Goal: Communication & Community: Ask a question

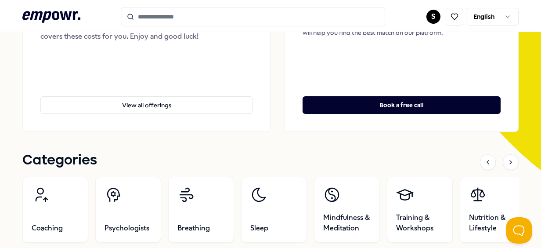
scroll to position [209, 0]
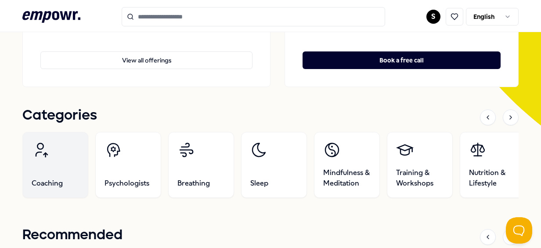
click at [69, 158] on link "Coaching" at bounding box center [55, 165] width 66 height 66
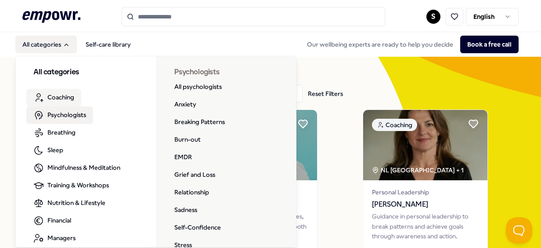
drag, startPoint x: 51, startPoint y: 50, endPoint x: 76, endPoint y: 91, distance: 47.7
click at [76, 53] on nav "All categories Self-care library All categories Coaching Psychologists Breathin…" at bounding box center [76, 45] width 122 height 18
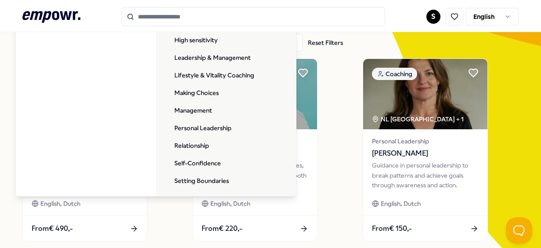
scroll to position [241, 0]
click at [206, 128] on link "Personal Leadership" at bounding box center [202, 128] width 71 height 18
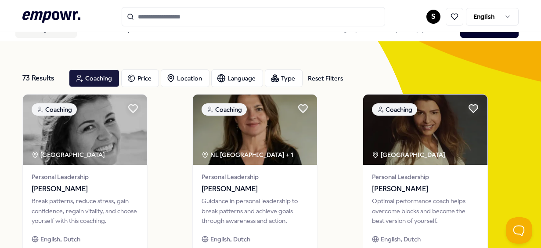
scroll to position [14, 0]
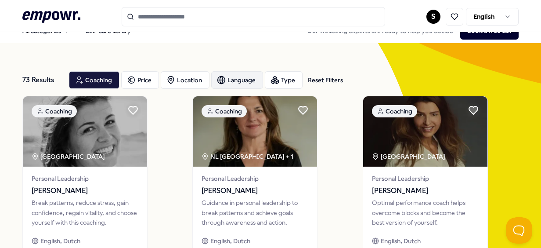
click at [237, 76] on div "Language" at bounding box center [237, 80] width 52 height 18
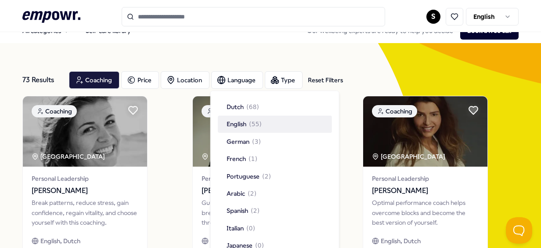
click at [259, 127] on span "( 55 )" at bounding box center [255, 124] width 13 height 10
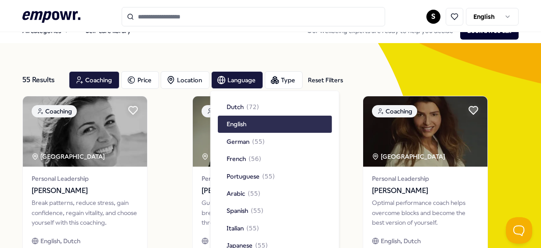
click at [259, 127] on div "English" at bounding box center [275, 123] width 114 height 17
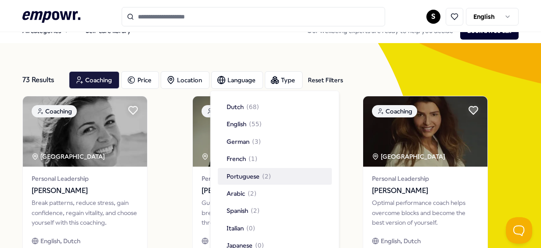
click at [259, 171] on span "Portuguese" at bounding box center [243, 176] width 33 height 10
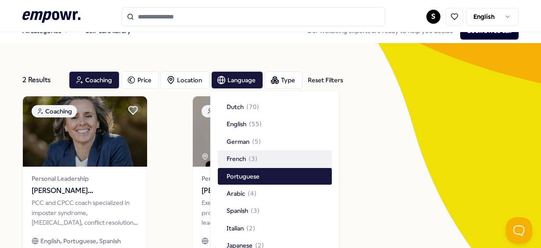
click at [163, 121] on div "Coaching Personal Leadership [PERSON_NAME] [PERSON_NAME] [PERSON_NAME] PCC and …" at bounding box center [270, 187] width 496 height 183
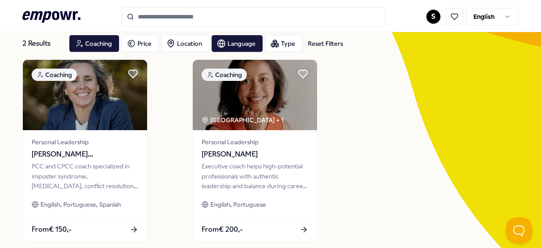
scroll to position [56, 0]
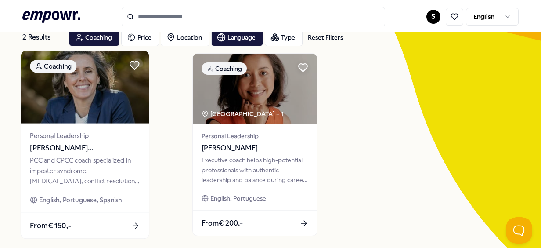
click at [83, 104] on img at bounding box center [85, 87] width 128 height 72
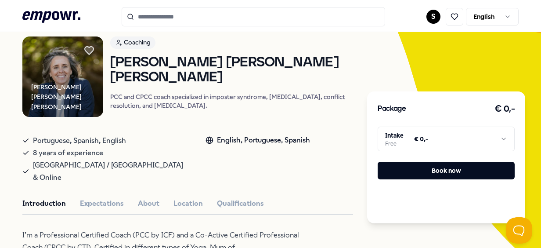
scroll to position [66, 0]
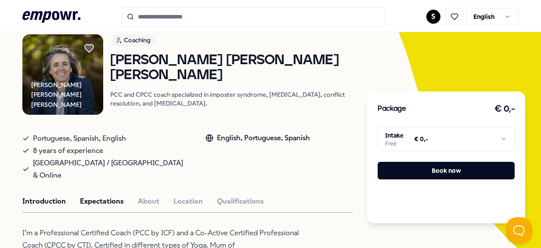
click at [101, 195] on button "Expectations" at bounding box center [102, 200] width 44 height 11
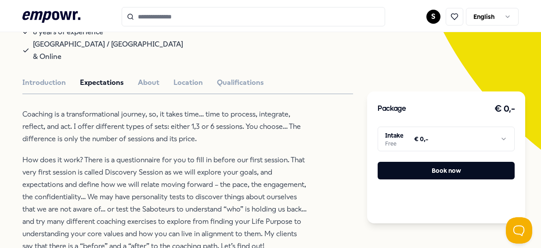
scroll to position [184, 0]
click at [472, 136] on html ".empowr-logo_svg__cls-1{fill:#03032f} S English All categories Self-care librar…" at bounding box center [270, 124] width 541 height 248
click at [328, 122] on html ".empowr-logo_svg__cls-1{fill:#03032f} S English All categories Self-care librar…" at bounding box center [270, 124] width 541 height 248
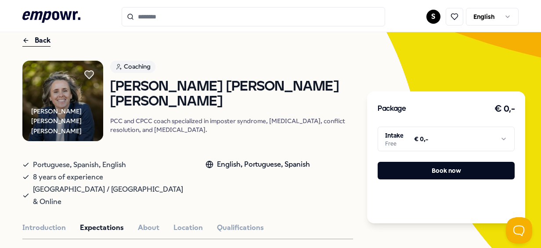
scroll to position [0, 0]
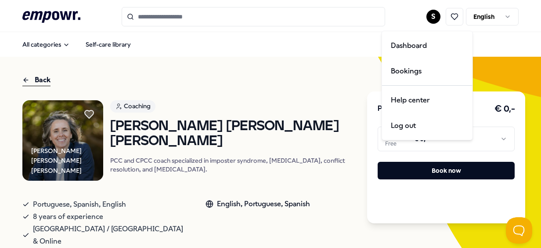
click at [429, 16] on html ".empowr-logo_svg__cls-1{fill:#03032f} S English All categories Self-care librar…" at bounding box center [270, 124] width 541 height 248
click at [425, 64] on div "Bookings" at bounding box center [427, 70] width 87 height 25
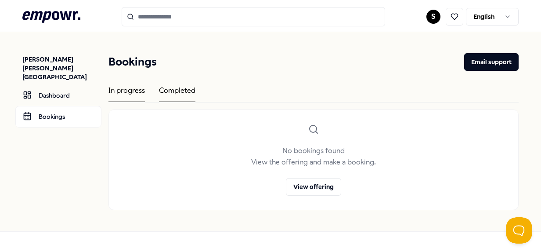
click at [179, 91] on div "Completed" at bounding box center [177, 93] width 36 height 17
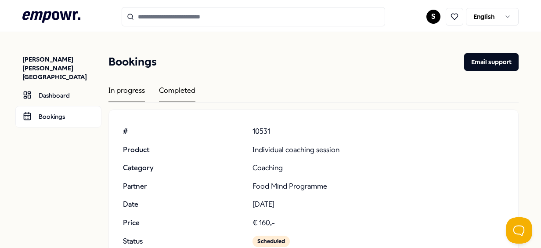
click at [122, 92] on div "In progress" at bounding box center [126, 93] width 36 height 17
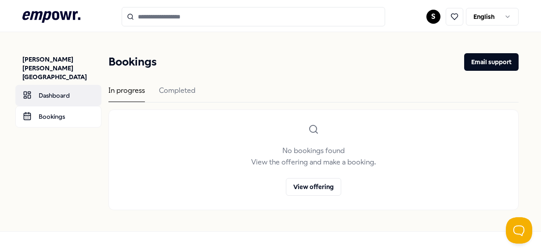
click at [84, 85] on link "Dashboard" at bounding box center [58, 95] width 86 height 21
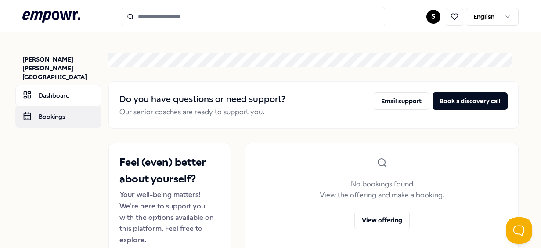
click at [42, 106] on link "Bookings" at bounding box center [58, 116] width 86 height 21
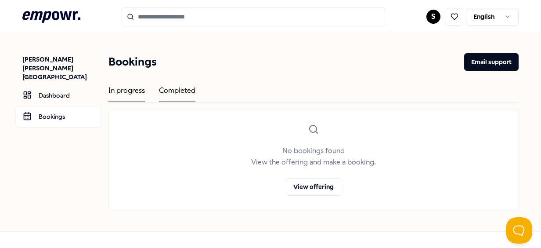
click at [189, 89] on div "Completed" at bounding box center [177, 93] width 36 height 17
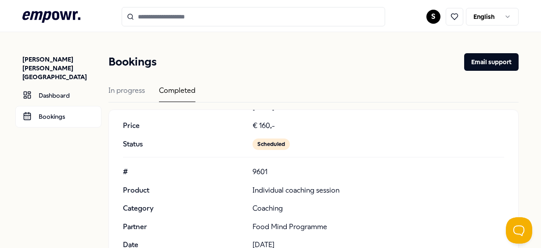
scroll to position [97, 0]
click at [272, 142] on div "Scheduled" at bounding box center [270, 143] width 37 height 11
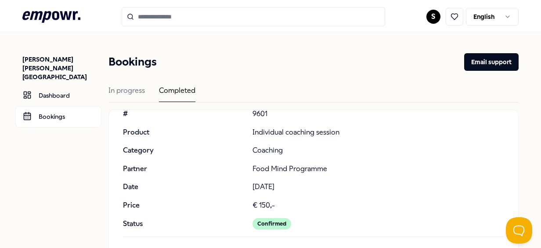
scroll to position [245, 0]
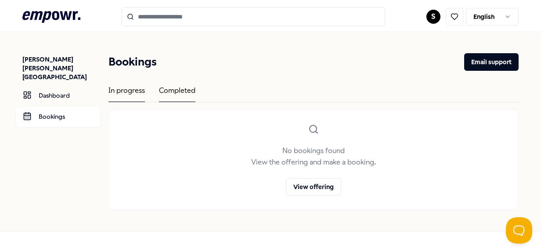
click at [187, 99] on div "Completed" at bounding box center [177, 93] width 36 height 17
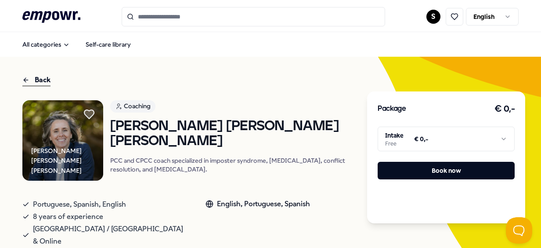
click at [89, 113] on icon at bounding box center [89, 114] width 10 height 9
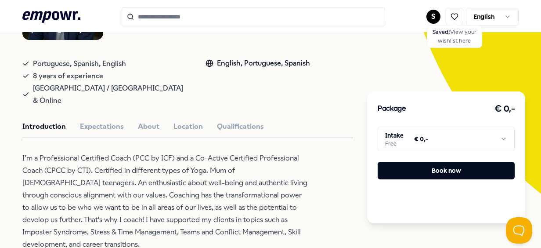
scroll to position [165, 0]
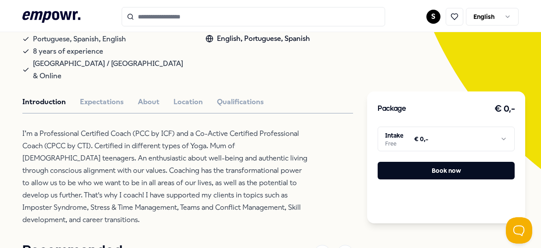
click at [113, 81] on div "[PERSON_NAME] [PERSON_NAME] [PERSON_NAME] Coaching [PERSON_NAME] [PERSON_NAME] …" at bounding box center [187, 196] width 331 height 523
click at [112, 96] on button "Expectations" at bounding box center [102, 101] width 44 height 11
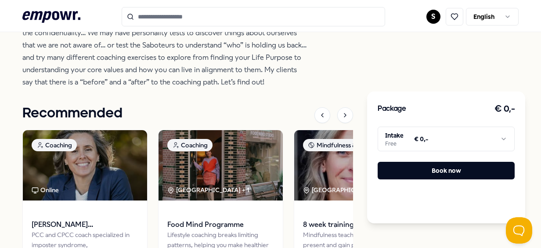
scroll to position [140, 0]
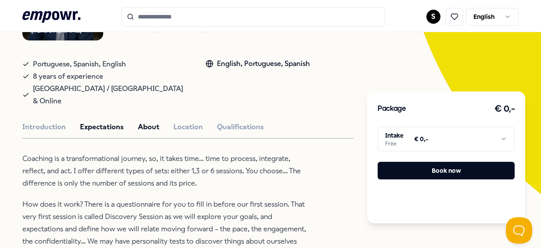
click at [148, 121] on button "About" at bounding box center [149, 126] width 22 height 11
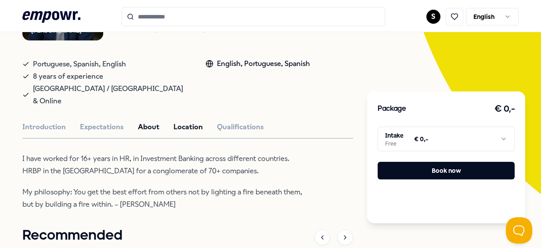
click at [188, 121] on button "Location" at bounding box center [187, 126] width 29 height 11
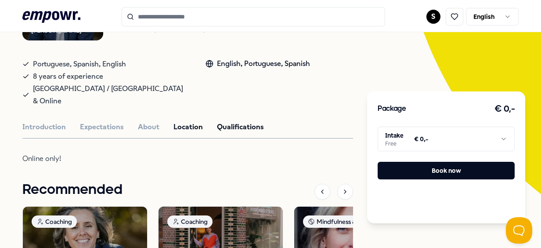
click at [231, 121] on button "Qualifications" at bounding box center [240, 126] width 47 height 11
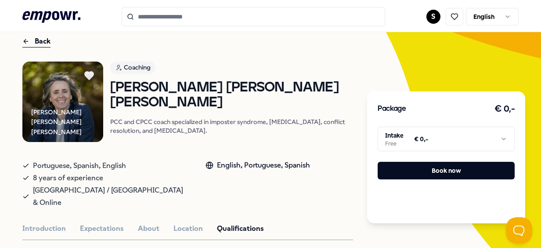
scroll to position [0, 0]
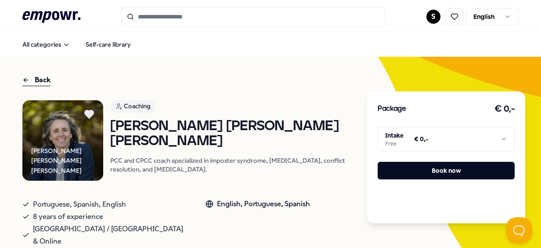
click at [29, 81] on div "Back" at bounding box center [36, 80] width 28 height 12
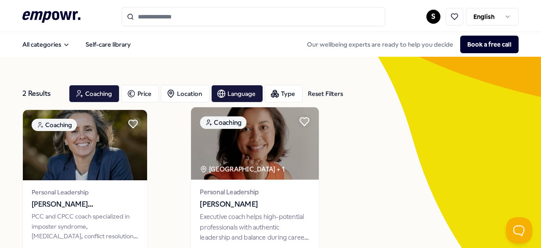
click at [219, 153] on img at bounding box center [255, 143] width 128 height 72
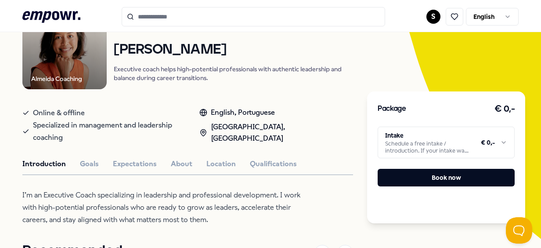
scroll to position [145, 0]
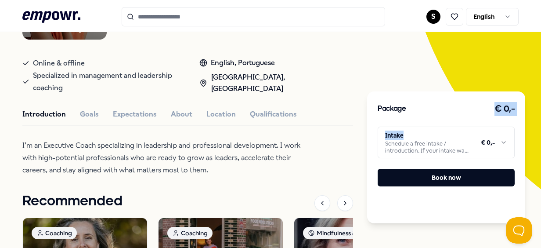
drag, startPoint x: 416, startPoint y: 117, endPoint x: 421, endPoint y: 135, distance: 19.0
click at [421, 135] on div "Package € 0,- Intake Schedule a free intake / introduction. If your intake was …" at bounding box center [446, 157] width 158 height 132
click at [421, 135] on html ".empowr-logo_svg__cls-1{fill:#03032f} S English All categories Self-care librar…" at bounding box center [270, 124] width 541 height 248
click at [346, 126] on html ".empowr-logo_svg__cls-1{fill:#03032f} S English All categories Self-care librar…" at bounding box center [270, 124] width 541 height 248
click at [83, 112] on button "Goals" at bounding box center [89, 113] width 19 height 11
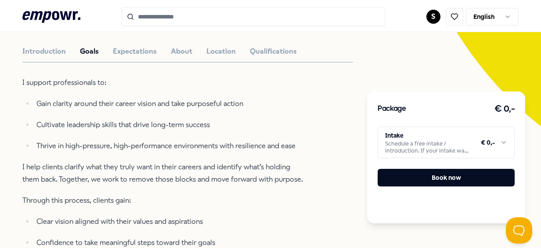
scroll to position [134, 0]
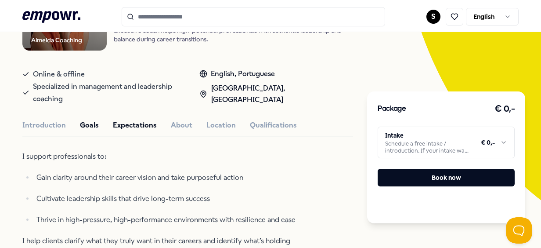
click at [129, 120] on button "Expectations" at bounding box center [135, 124] width 44 height 11
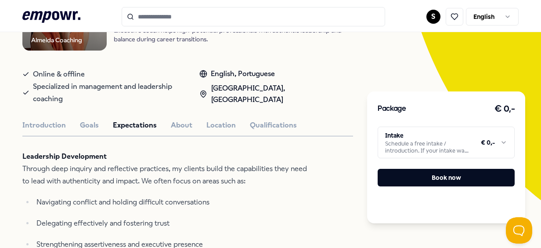
click at [89, 125] on button "Goals" at bounding box center [89, 124] width 19 height 11
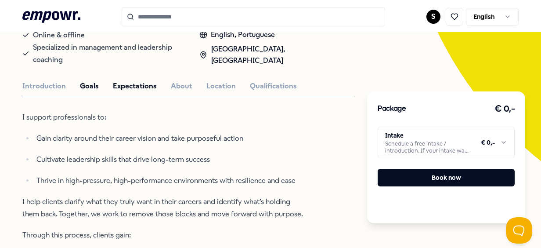
scroll to position [155, 0]
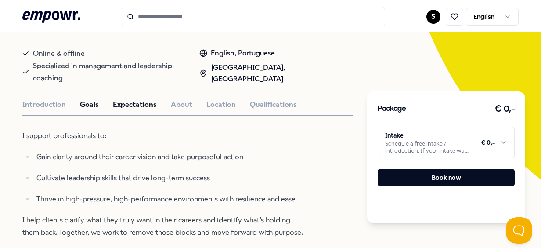
click at [133, 99] on button "Expectations" at bounding box center [135, 104] width 44 height 11
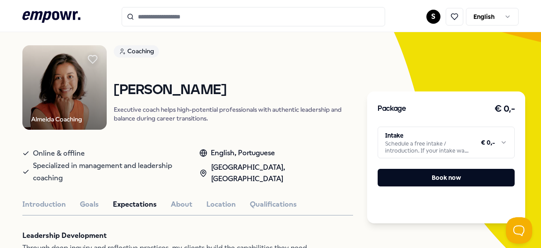
scroll to position [55, 0]
click at [183, 198] on button "About" at bounding box center [182, 203] width 22 height 11
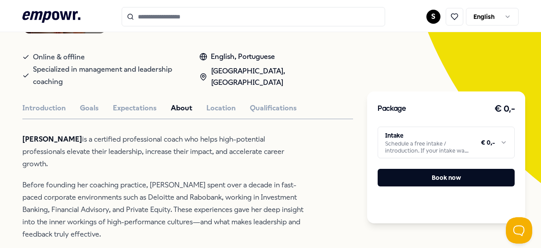
scroll to position [151, 0]
click at [212, 104] on button "Location" at bounding box center [220, 107] width 29 height 11
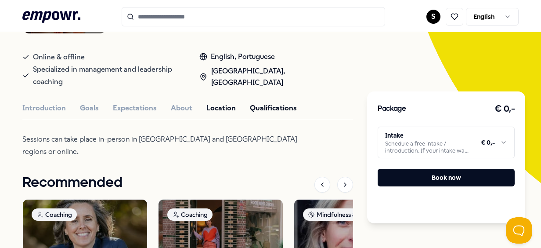
click at [273, 108] on button "Qualifications" at bounding box center [273, 107] width 47 height 11
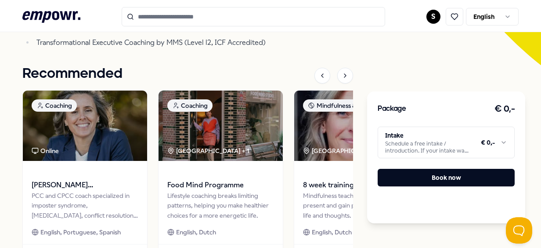
scroll to position [0, 0]
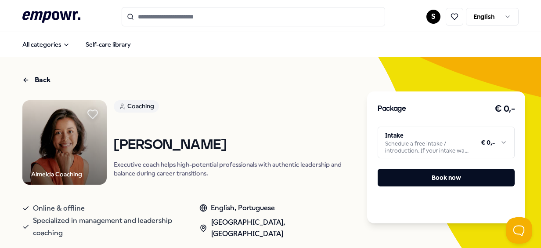
click at [94, 112] on icon at bounding box center [93, 114] width 10 height 9
click at [26, 81] on icon at bounding box center [25, 80] width 7 height 11
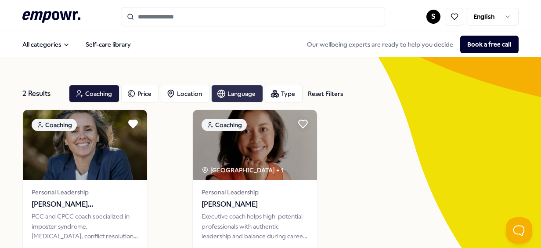
click at [222, 85] on div "Language" at bounding box center [237, 94] width 52 height 18
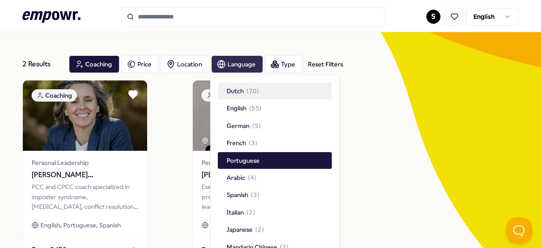
scroll to position [31, 0]
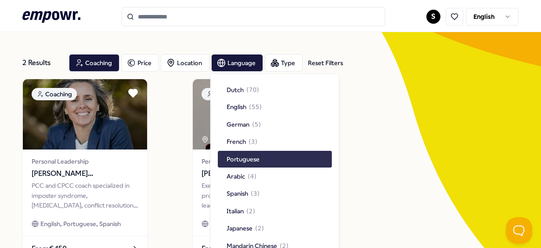
click at [255, 158] on span "Portuguese" at bounding box center [243, 159] width 33 height 10
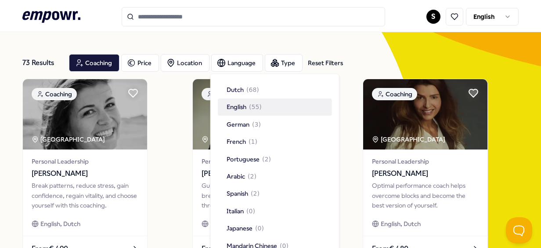
click at [257, 104] on span "( 55 )" at bounding box center [255, 107] width 13 height 10
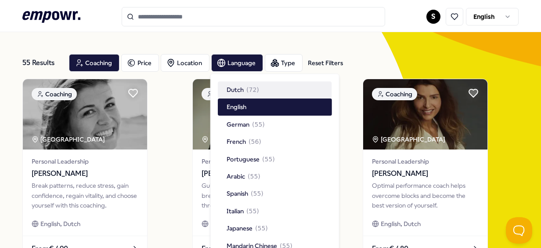
click at [363, 50] on div "55 Results Reset Filters Coaching Price Location Language Type Reset Filters" at bounding box center [270, 63] width 496 height 32
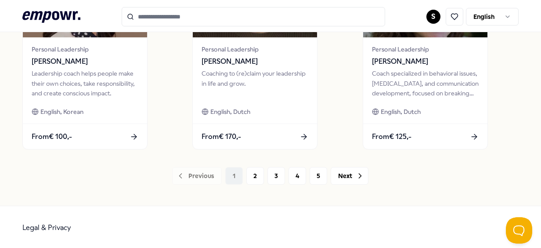
scroll to position [734, 0]
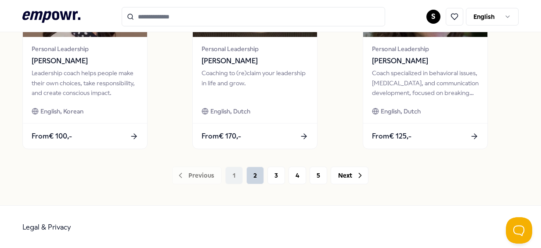
click at [249, 170] on button "2" at bounding box center [255, 175] width 18 height 18
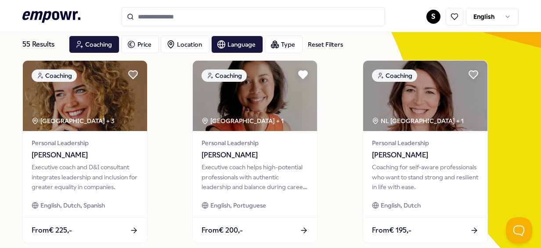
scroll to position [51, 0]
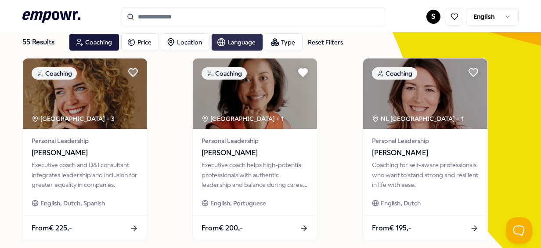
click at [238, 46] on div "Language" at bounding box center [237, 42] width 52 height 18
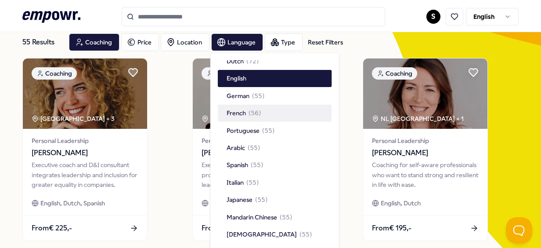
scroll to position [8, 0]
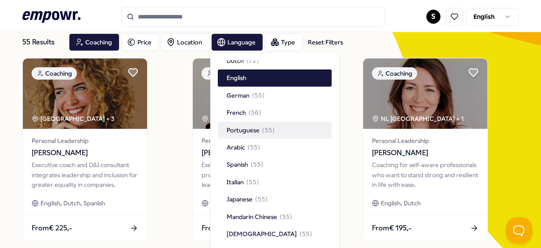
click at [270, 125] on span "( 55 )" at bounding box center [268, 130] width 13 height 10
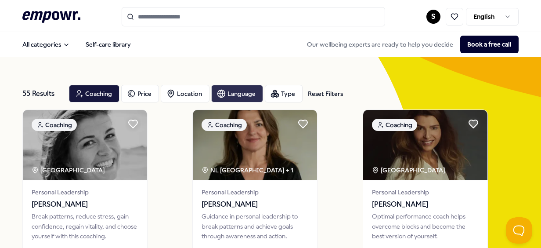
click at [245, 97] on div "Language" at bounding box center [237, 94] width 52 height 18
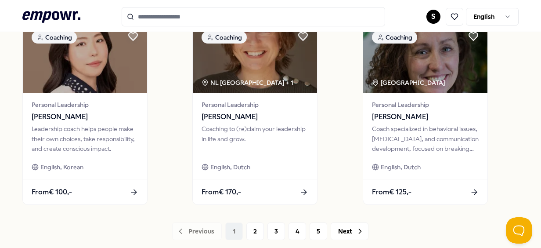
scroll to position [722, 0]
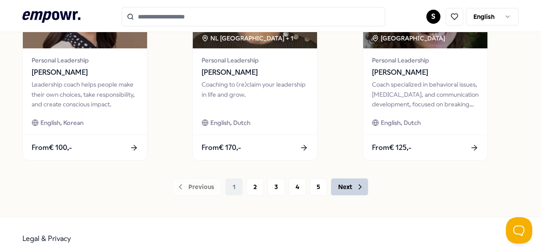
click at [347, 186] on button "Next" at bounding box center [350, 187] width 38 height 18
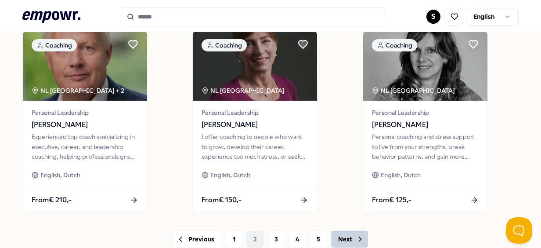
scroll to position [691, 0]
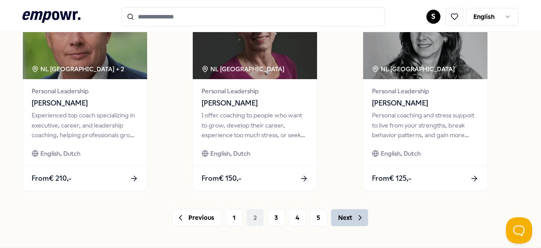
click at [339, 215] on button "Next" at bounding box center [350, 218] width 38 height 18
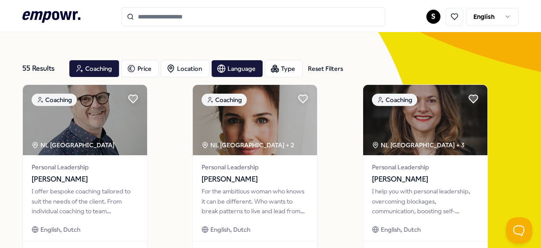
scroll to position [26, 0]
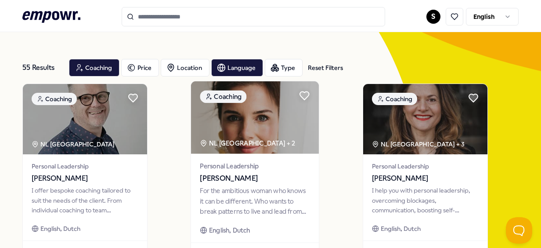
click at [284, 171] on div "Personal Leadership [PERSON_NAME]" at bounding box center [255, 172] width 110 height 23
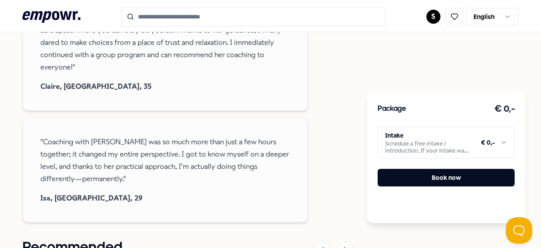
scroll to position [1081, 0]
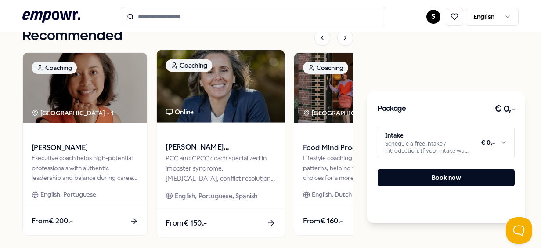
click at [227, 142] on span "[PERSON_NAME] [PERSON_NAME] [PERSON_NAME]" at bounding box center [221, 147] width 110 height 11
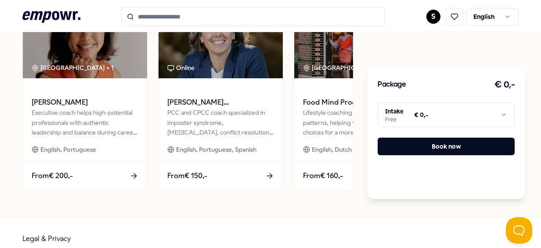
scroll to position [334, 0]
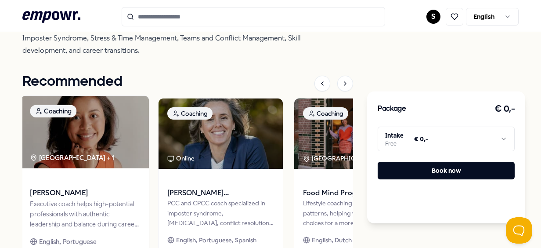
click at [100, 152] on div "[GEOGRAPHIC_DATA] + 1" at bounding box center [72, 157] width 85 height 10
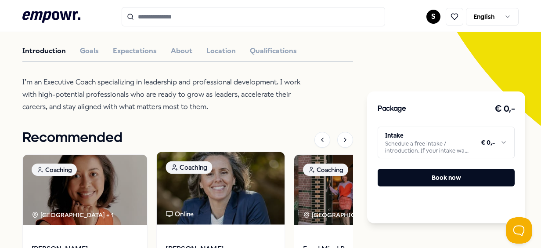
scroll to position [335, 0]
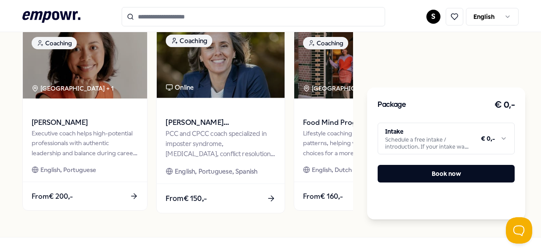
click at [229, 150] on div "PCC and CPCC coach specialized in imposter syndrome, [MEDICAL_DATA], conflict r…" at bounding box center [221, 144] width 110 height 30
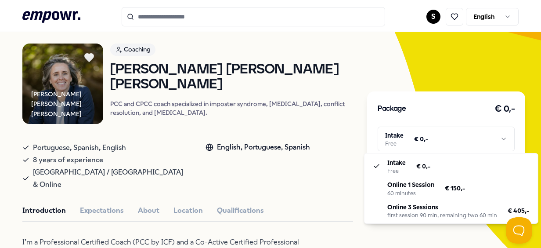
click at [425, 133] on html ".empowr-logo_svg__cls-1{fill:#03032f} S English All categories Self-care librar…" at bounding box center [270, 124] width 541 height 248
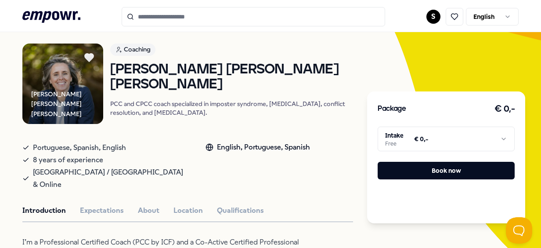
click at [349, 181] on html ".empowr-logo_svg__cls-1{fill:#03032f} S English All categories Self-care librar…" at bounding box center [270, 124] width 541 height 248
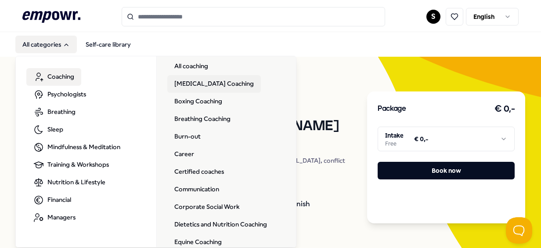
scroll to position [21, 0]
click at [180, 153] on link "Career" at bounding box center [184, 154] width 34 height 18
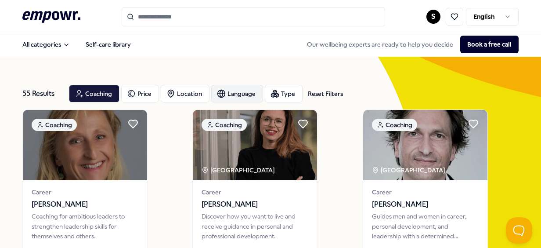
click at [245, 98] on div "Language" at bounding box center [237, 94] width 52 height 18
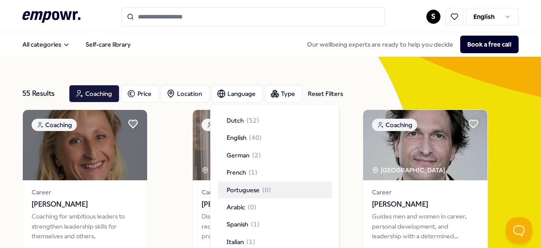
click at [261, 188] on div "Portuguese ( 0 )" at bounding box center [249, 190] width 44 height 10
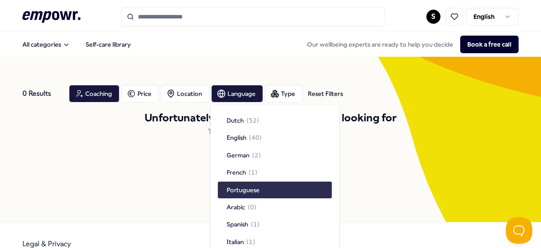
click at [257, 191] on span "Portuguese" at bounding box center [243, 190] width 33 height 10
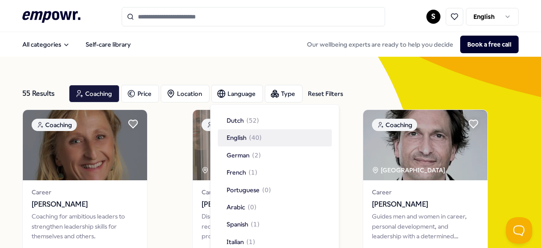
click at [253, 135] on span "( 40 )" at bounding box center [255, 138] width 13 height 10
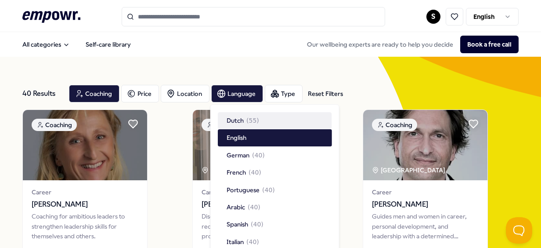
click at [221, 50] on div "All categories Self-care library Our wellbeing experts are ready to help you de…" at bounding box center [270, 44] width 496 height 21
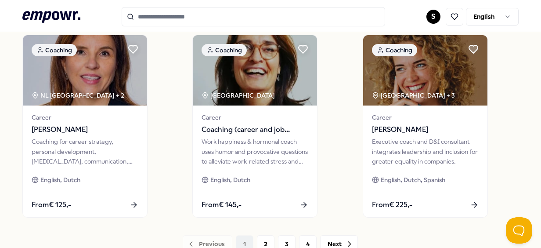
scroll to position [734, 0]
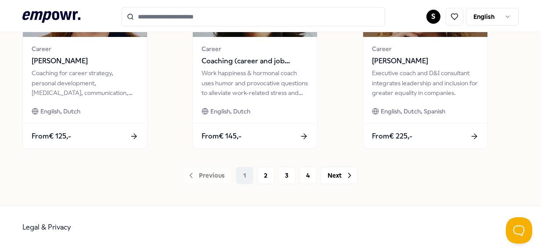
click at [54, 12] on icon at bounding box center [51, 16] width 58 height 11
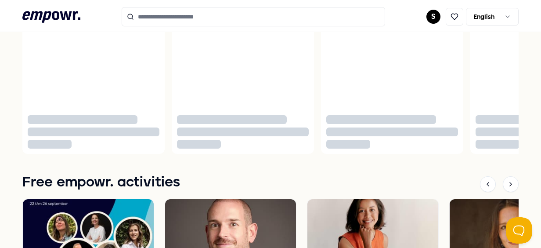
scroll to position [57, 0]
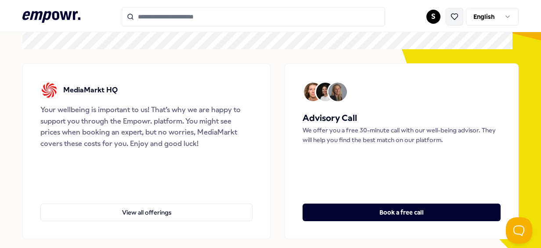
click at [452, 15] on button at bounding box center [455, 17] width 18 height 18
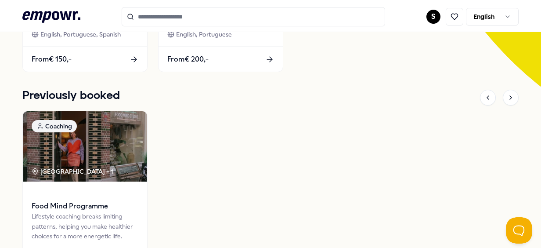
scroll to position [366, 0]
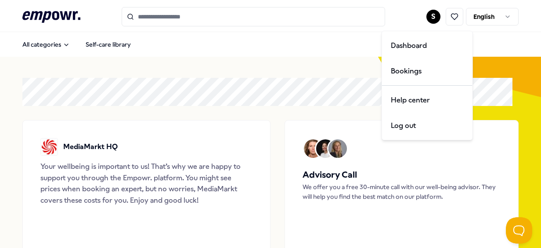
click at [422, 20] on html ".empowr-logo_svg__cls-1{fill:#03032f} S English All categories Self-care librar…" at bounding box center [270, 124] width 541 height 248
click at [415, 67] on div "Bookings" at bounding box center [427, 70] width 87 height 25
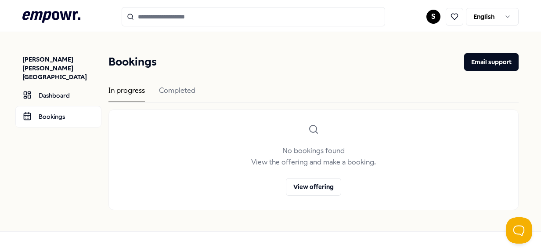
click at [199, 90] on div "In progress Completed" at bounding box center [313, 94] width 410 height 18
click at [189, 89] on div "Completed" at bounding box center [177, 93] width 36 height 17
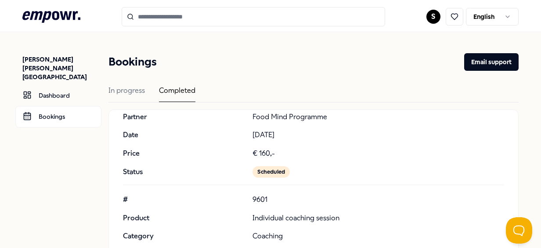
scroll to position [72, 0]
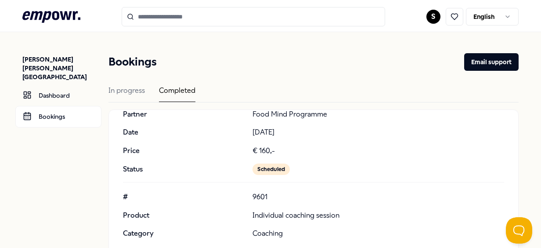
click at [261, 173] on div "Scheduled" at bounding box center [270, 168] width 37 height 11
click at [481, 63] on button "Email support" at bounding box center [491, 62] width 54 height 18
click at [416, 162] on div "# 10531 Product Individual coaching session Category Coaching Partner Food Mind…" at bounding box center [313, 114] width 381 height 121
click at [521, 220] on button "Open Beacon popover" at bounding box center [517, 228] width 26 height 26
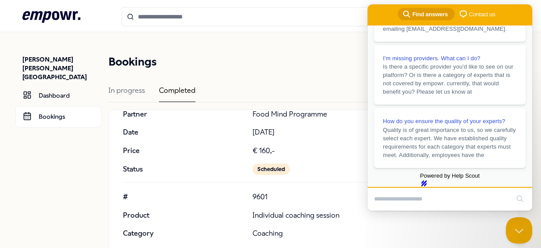
scroll to position [238, 0]
click at [448, 199] on input "Search Doc articles" at bounding box center [441, 199] width 135 height 18
type input "**********"
click button "search" at bounding box center [520, 198] width 14 height 14
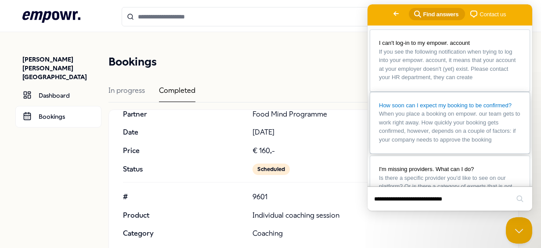
scroll to position [0, 0]
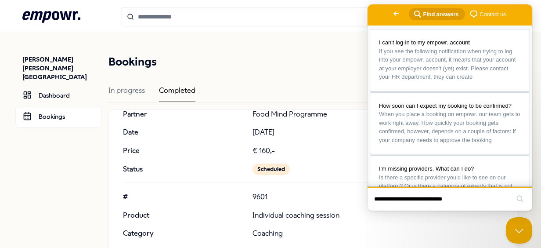
click at [488, 199] on input "**********" at bounding box center [441, 199] width 135 height 18
click at [513, 191] on button "search" at bounding box center [520, 198] width 14 height 14
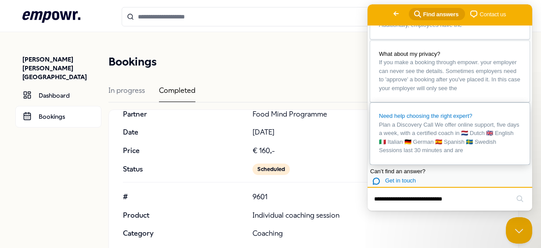
scroll to position [612, 0]
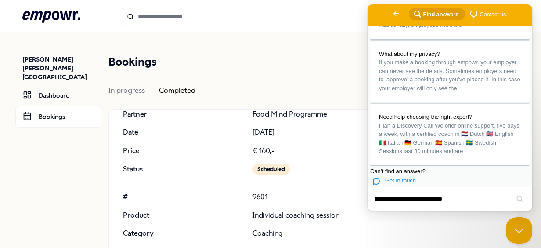
click at [405, 177] on span "Get in touch" at bounding box center [400, 180] width 31 height 7
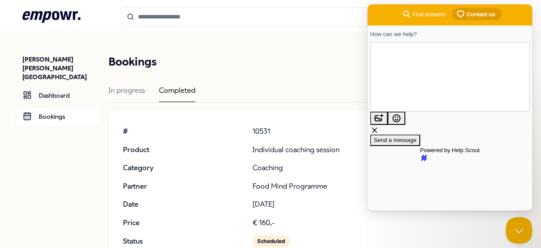
scroll to position [1, 0]
click at [258, 129] on p "10531" at bounding box center [378, 130] width 252 height 11
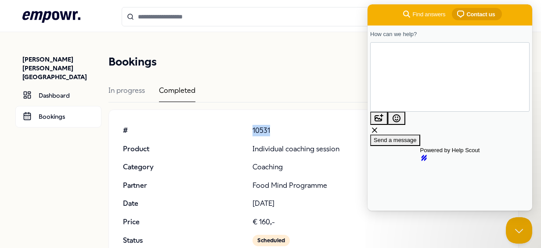
click at [258, 129] on p "10531" at bounding box center [378, 130] width 252 height 11
copy p "10531"
click at [442, 74] on textarea "**********" at bounding box center [409, 77] width 65 height 42
paste textarea "*****"
type textarea "**********"
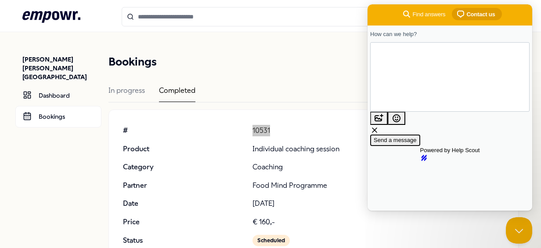
click at [417, 137] on span "Send a message" at bounding box center [395, 140] width 43 height 7
